Goal: Information Seeking & Learning: Learn about a topic

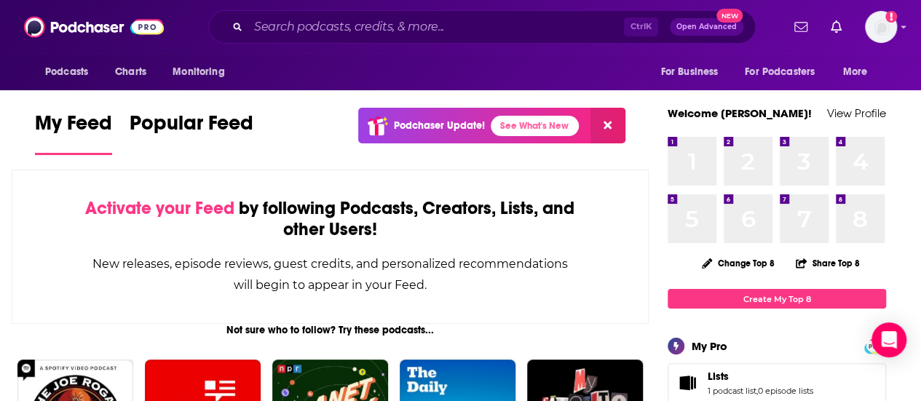
click at [430, 39] on div "Ctrl K Open Advanced New" at bounding box center [481, 26] width 547 height 33
click at [407, 32] on input "Search podcasts, credits, & more..." at bounding box center [436, 26] width 376 height 23
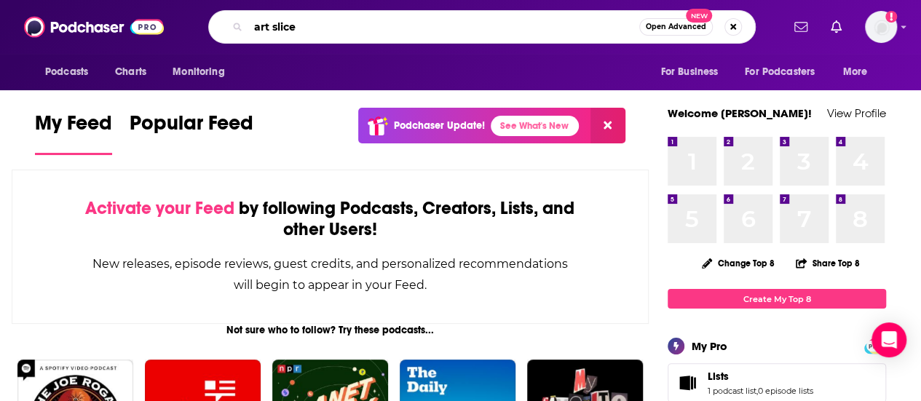
type input "art slice"
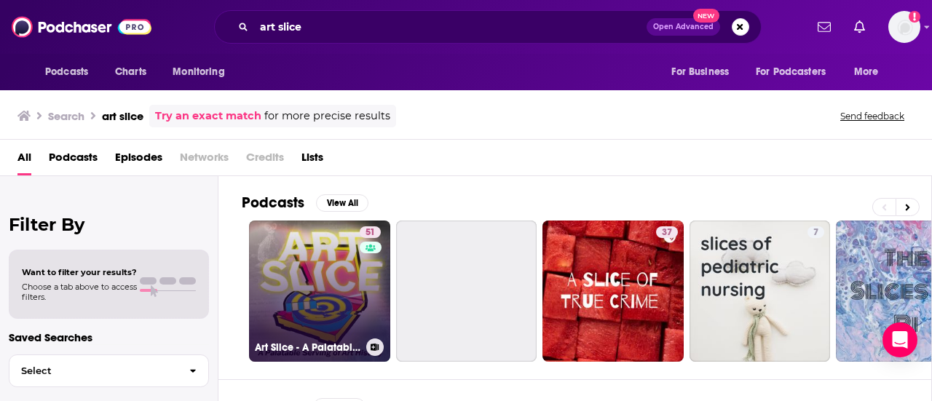
click at [322, 254] on link "51 Art Slice - A Palatable Serving of Art History" at bounding box center [319, 291] width 141 height 141
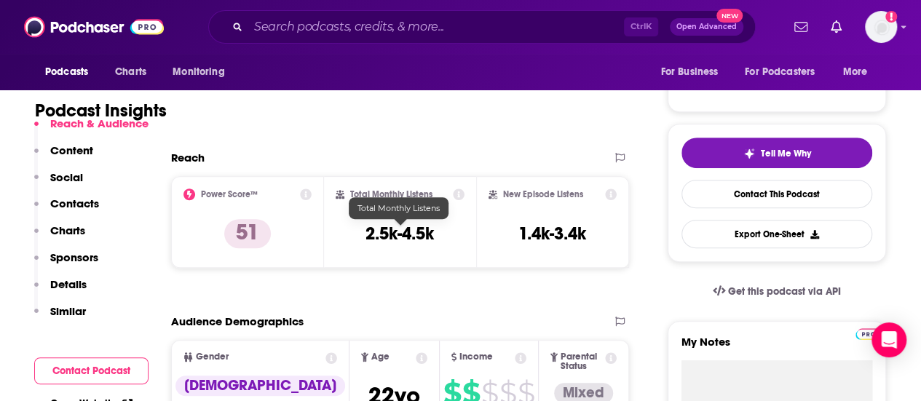
scroll to position [270, 0]
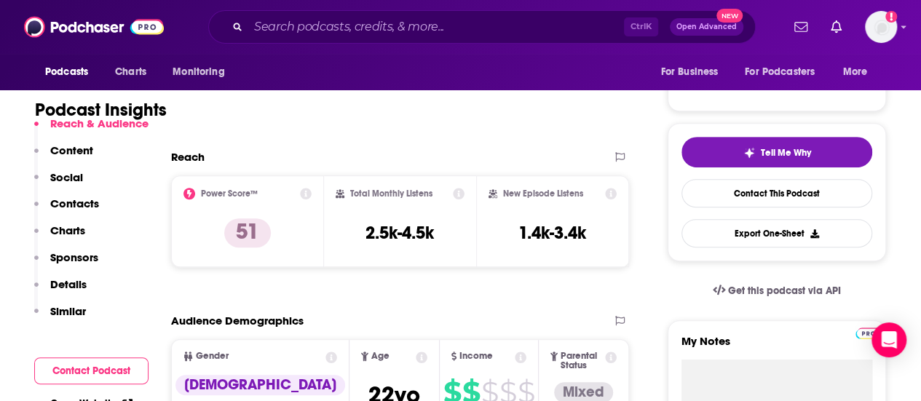
click at [566, 143] on div "Podcast Insights" at bounding box center [330, 107] width 590 height 86
